Goal: Task Accomplishment & Management: Manage account settings

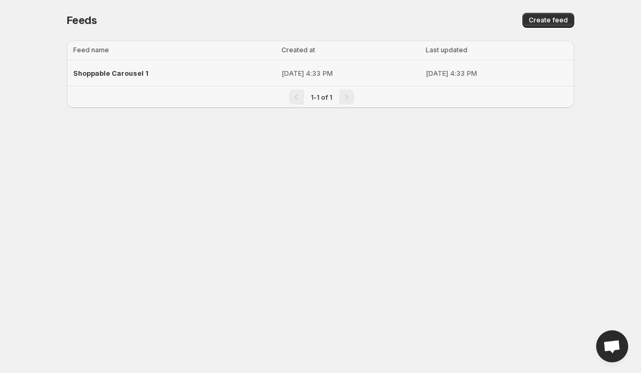
click at [127, 76] on span "Shoppable Carousel 1" at bounding box center [110, 73] width 75 height 9
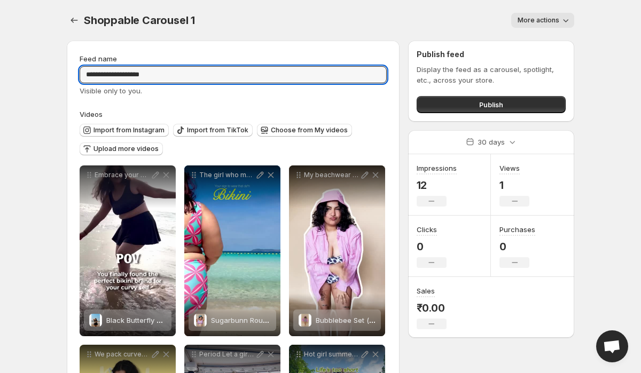
click at [127, 76] on input "**********" at bounding box center [233, 74] width 307 height 17
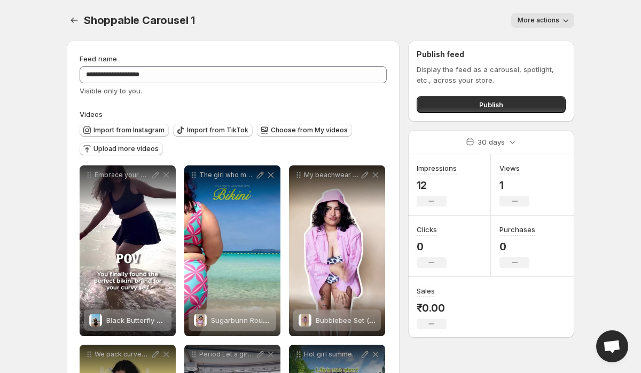
click at [518, 19] on button "More actions" at bounding box center [542, 20] width 63 height 15
click at [408, 25] on div "More actions" at bounding box center [391, 20] width 366 height 15
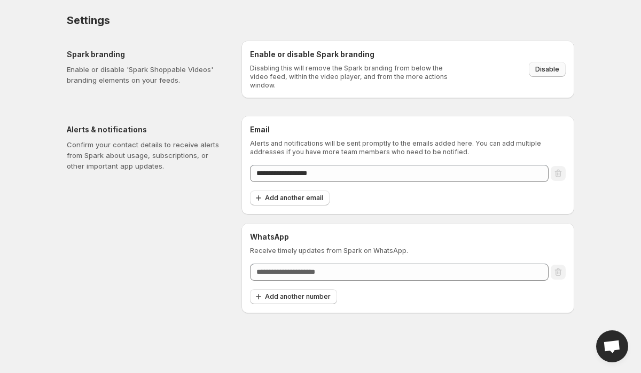
click at [554, 65] on span "Disable" at bounding box center [547, 69] width 24 height 9
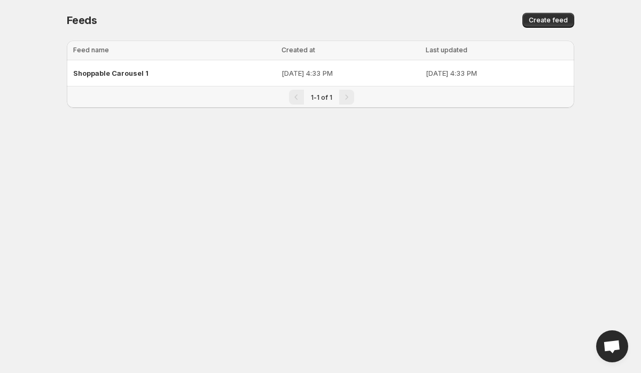
click at [194, 150] on body "Home Feeds Videos Subscription Settings Feeds. This page is ready Feeds Create …" at bounding box center [320, 186] width 641 height 373
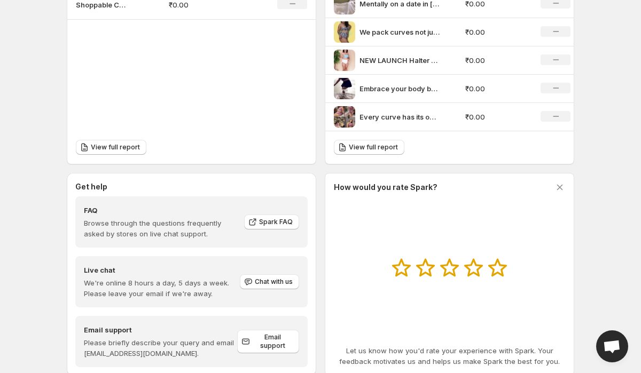
scroll to position [445, 0]
